Goal: Navigation & Orientation: Find specific page/section

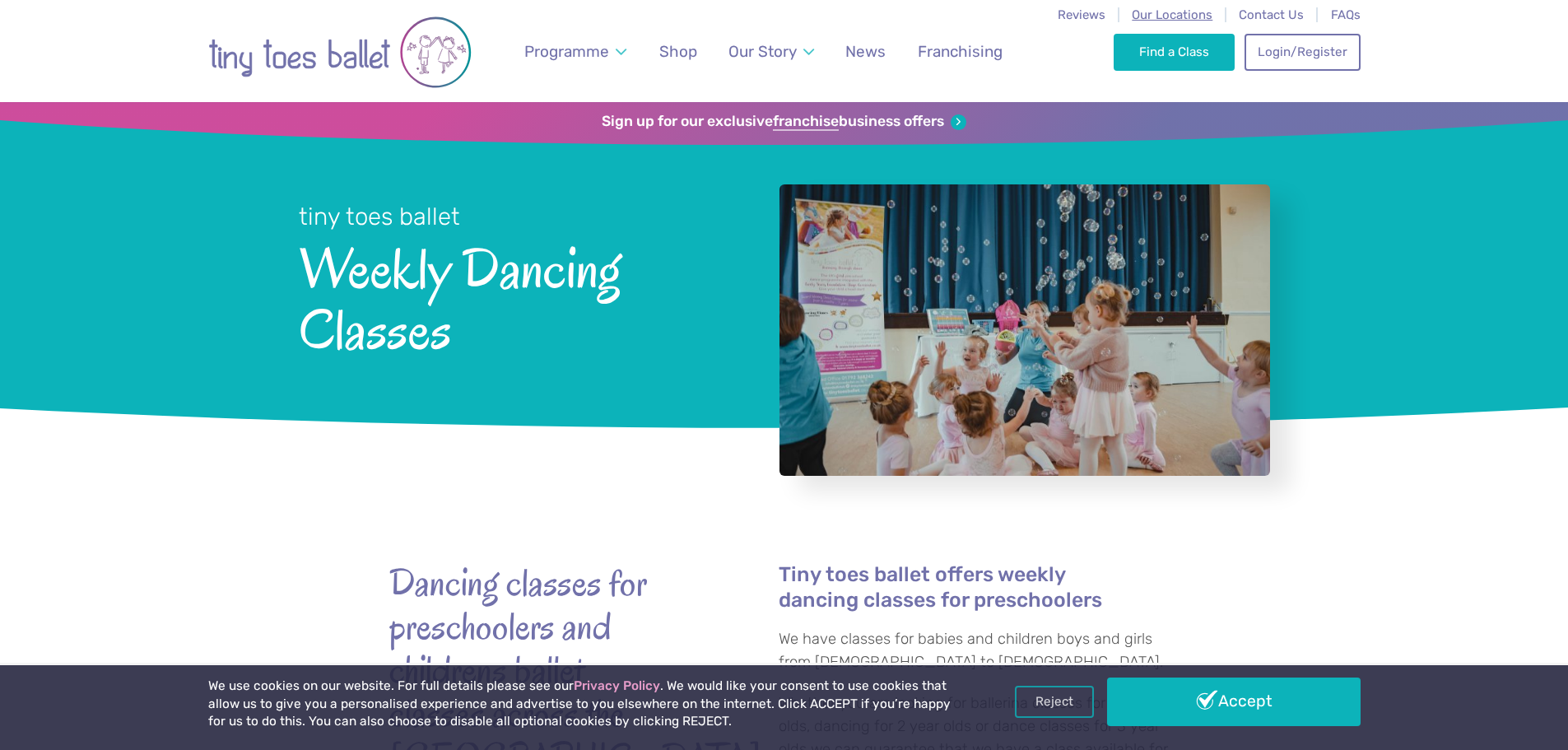
click at [1212, 20] on span "Our Locations" at bounding box center [1171, 15] width 81 height 15
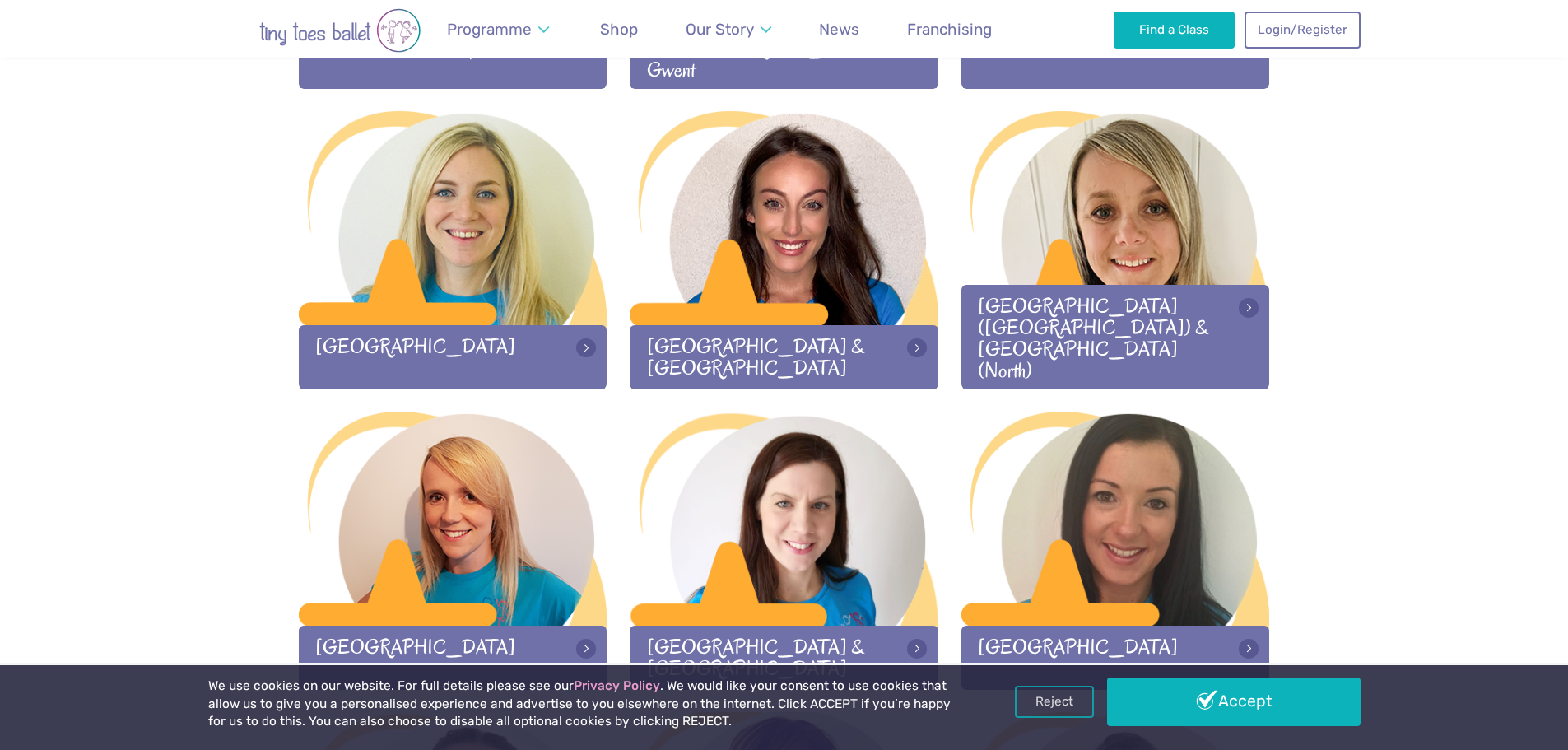
scroll to position [1533, 0]
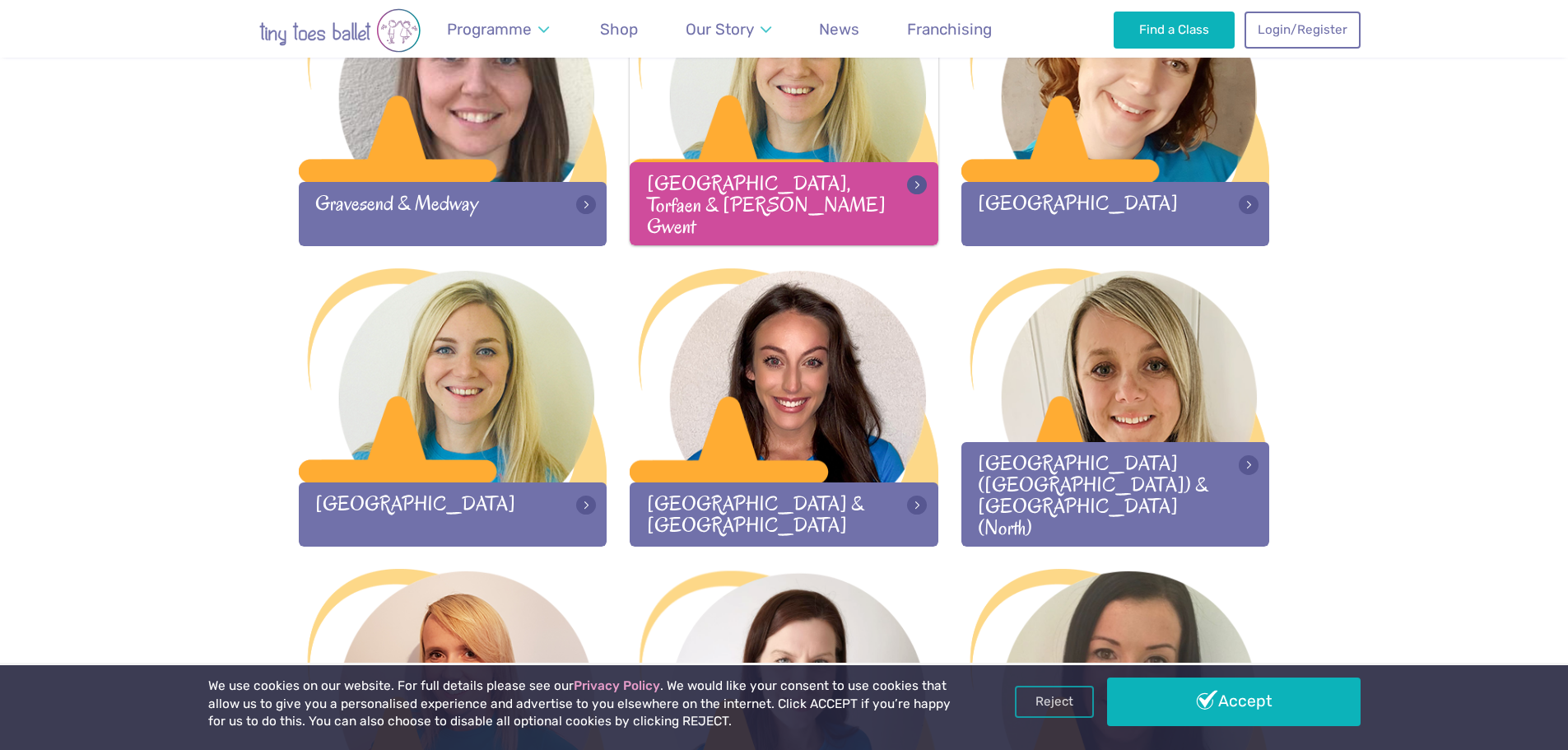
click at [922, 242] on div "Monmouthshire, Torfaen & Blaenau Gwent" at bounding box center [784, 204] width 308 height 83
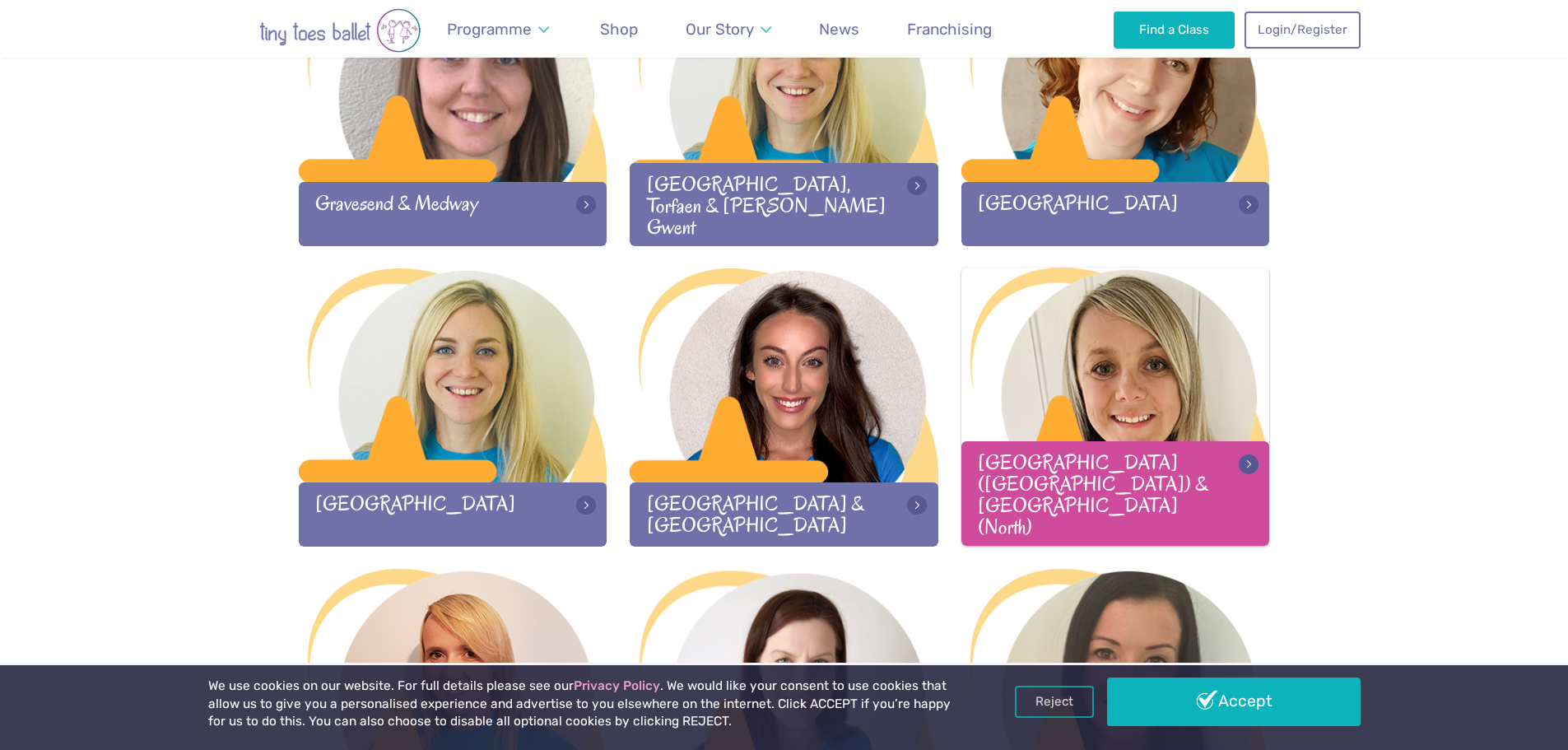
scroll to position [1533, 0]
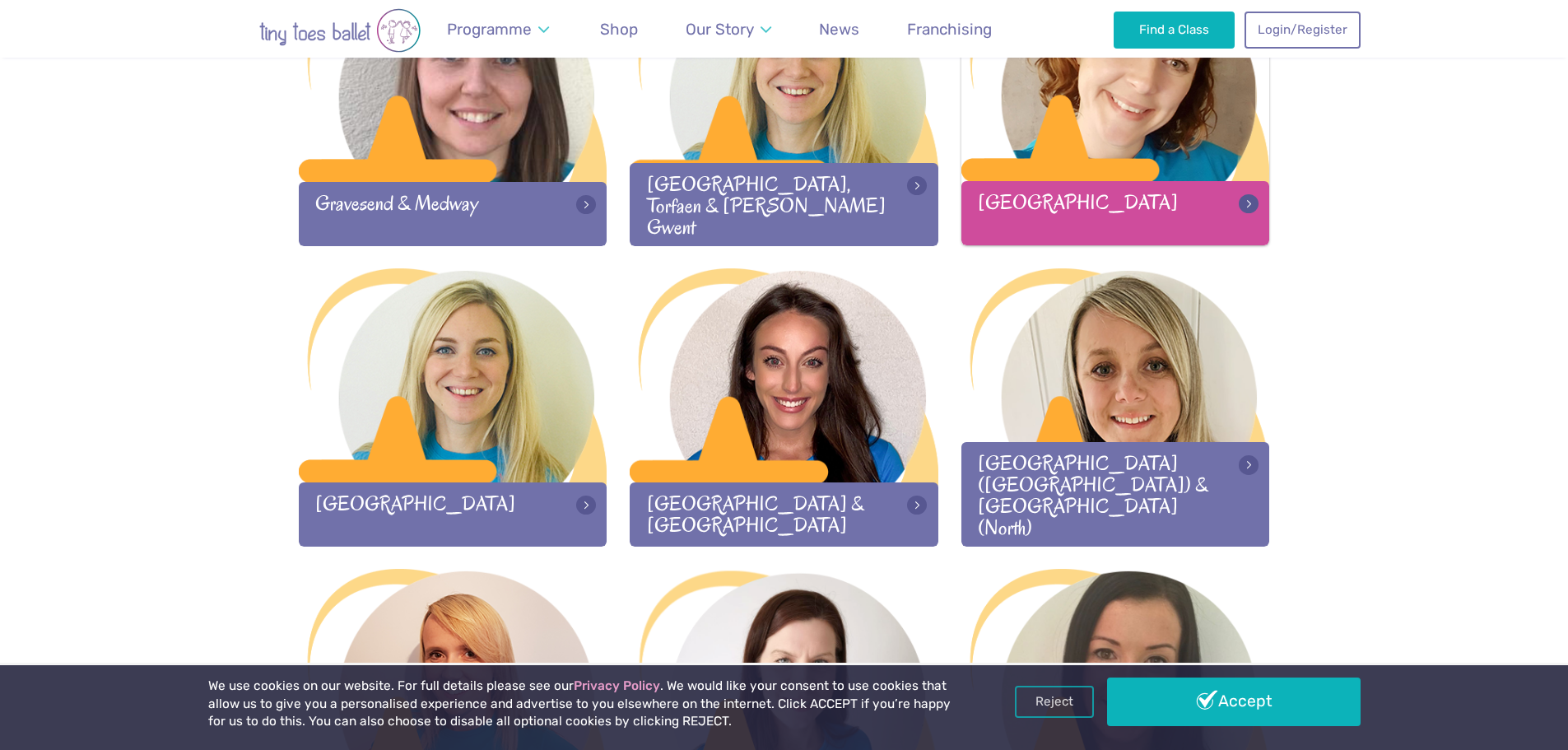
click at [1094, 189] on div "Newcastle Upon Tyne" at bounding box center [1116, 213] width 308 height 63
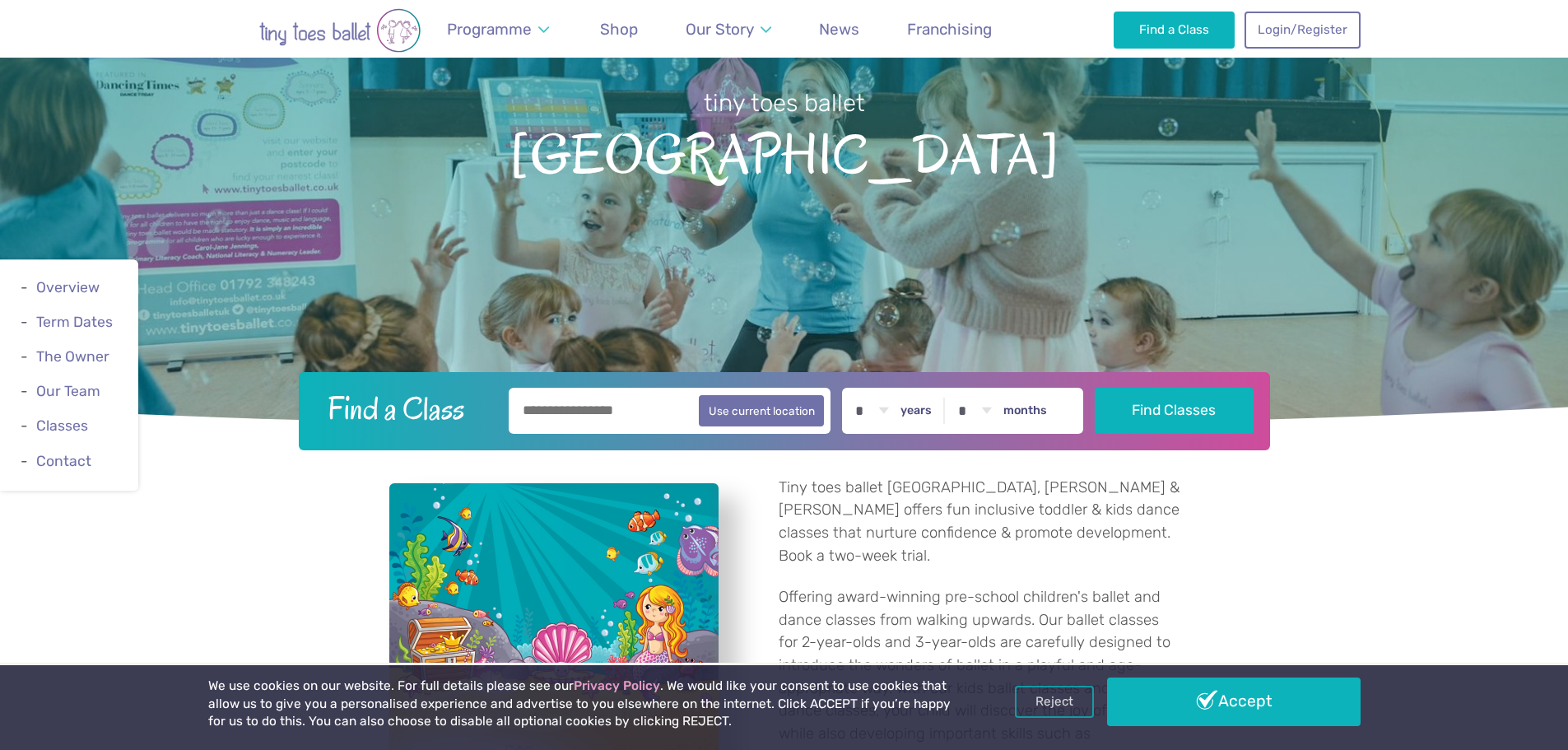
scroll to position [494, 0]
